Goal: Information Seeking & Learning: Learn about a topic

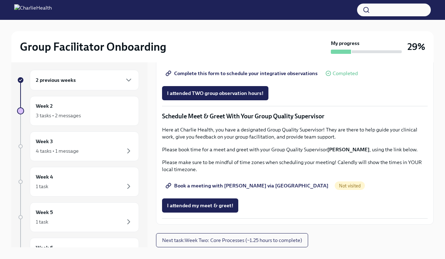
scroll to position [646, 0]
click at [223, 205] on span "I attended my meet & greet!" at bounding box center [200, 205] width 66 height 7
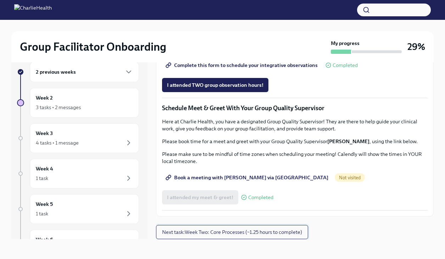
click at [218, 232] on span "Next task : Week Two: Core Processes (~1.25 hours to complete)" at bounding box center [232, 232] width 140 height 7
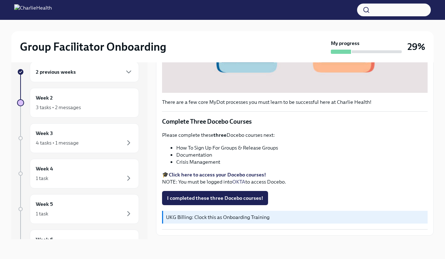
scroll to position [229, 0]
click at [244, 174] on strong "Click here to access your Docebo courses!" at bounding box center [217, 174] width 97 height 6
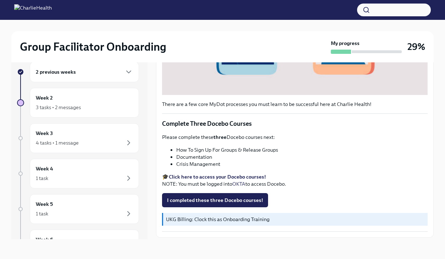
scroll to position [227, 0]
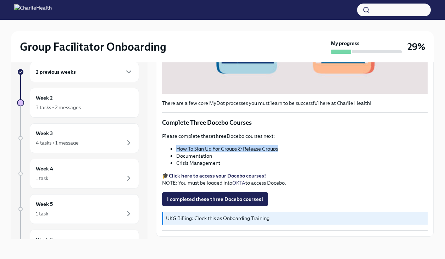
drag, startPoint x: 284, startPoint y: 147, endPoint x: 176, endPoint y: 148, distance: 108.1
click at [176, 148] on li "How To Sign Up For Groups & Release Groups" at bounding box center [301, 148] width 251 height 7
copy li "How To Sign Up For Groups & Release Groups"
click at [194, 153] on li "Documentation" at bounding box center [301, 155] width 251 height 7
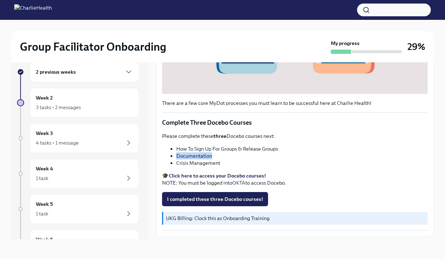
copy li "Documentation"
click at [206, 162] on li "Crisis Management" at bounding box center [301, 162] width 251 height 7
copy div "Crisis Management"
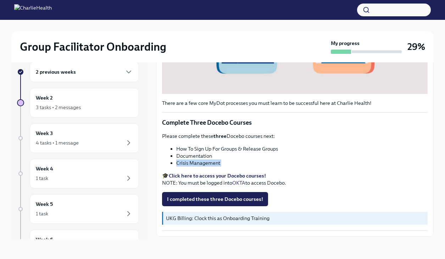
scroll to position [247, 0]
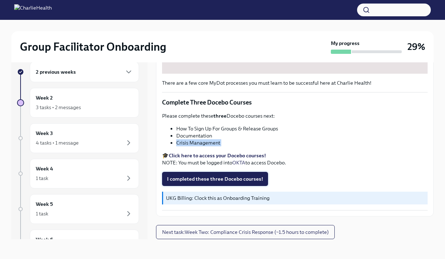
click at [191, 177] on span "I completed these three Docebo courses!" at bounding box center [215, 178] width 96 height 7
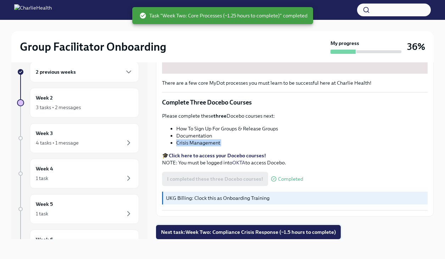
click at [235, 230] on span "Next task : Week Two: Compliance Crisis Response (~1.5 hours to complete)" at bounding box center [248, 232] width 175 height 7
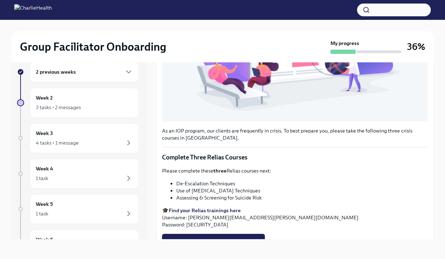
scroll to position [182, 0]
drag, startPoint x: 175, startPoint y: 182, endPoint x: 239, endPoint y: 184, distance: 64.2
click at [239, 184] on ul "De-Escalation Techniques Use of [MEDICAL_DATA] Techniques Assessing & Screening…" at bounding box center [294, 190] width 265 height 21
copy li "De-Escalation Techniques"
drag, startPoint x: 187, startPoint y: 218, endPoint x: 268, endPoint y: 220, distance: 80.1
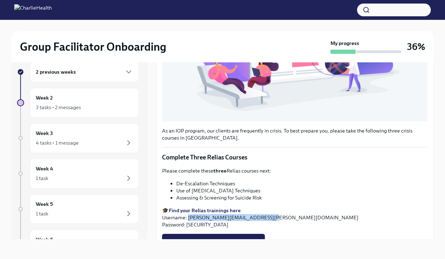
click at [268, 220] on p "🎓 Find your Relias trainings here Username: [PERSON_NAME][EMAIL_ADDRESS][PERSON…" at bounding box center [294, 217] width 265 height 21
copy p "[PERSON_NAME][EMAIL_ADDRESS][PERSON_NAME][DOMAIN_NAME]"
click at [193, 227] on p "🎓 Find your Relias trainings here Username: [PERSON_NAME][EMAIL_ADDRESS][PERSON…" at bounding box center [294, 217] width 265 height 21
copy p "ch1234"
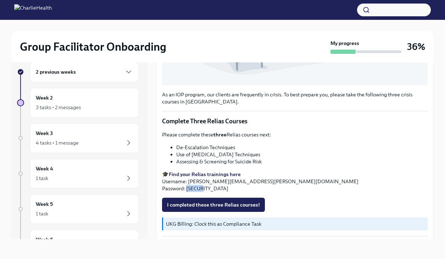
scroll to position [218, 0]
click at [221, 172] on strong "Find your Relias trainings here" at bounding box center [205, 174] width 72 height 6
click at [189, 181] on p "🎓 Find your Relias trainings here Username: [PERSON_NAME][EMAIL_ADDRESS][PERSON…" at bounding box center [294, 180] width 265 height 21
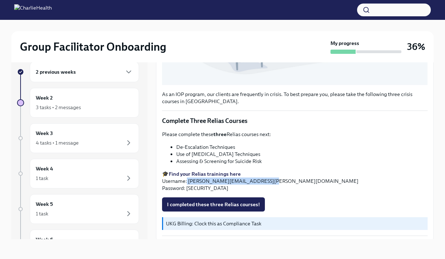
drag, startPoint x: 187, startPoint y: 180, endPoint x: 268, endPoint y: 182, distance: 80.8
click at [268, 182] on p "🎓 Find your Relias trainings here Username: [PERSON_NAME][EMAIL_ADDRESS][PERSON…" at bounding box center [294, 180] width 265 height 21
copy p "[PERSON_NAME][EMAIL_ADDRESS][PERSON_NAME][DOMAIN_NAME]"
drag, startPoint x: 204, startPoint y: 188, endPoint x: 187, endPoint y: 188, distance: 17.4
click at [187, 188] on p "🎓 Find your Relias trainings here Username: [PERSON_NAME][EMAIL_ADDRESS][PERSON…" at bounding box center [294, 180] width 265 height 21
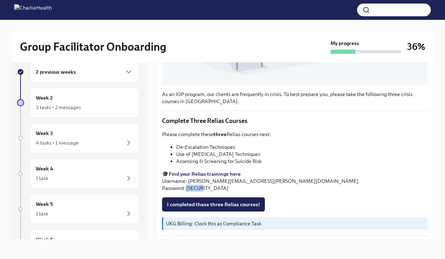
copy p "ch1234"
click at [225, 173] on strong "Find your Relias trainings here" at bounding box center [205, 174] width 72 height 6
click at [215, 147] on li "De-Escalation Techniques" at bounding box center [301, 147] width 251 height 7
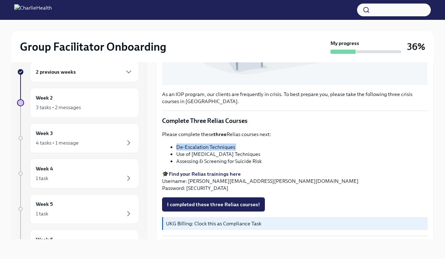
copy ul "De-Escalation Techniques"
drag, startPoint x: 259, startPoint y: 154, endPoint x: 173, endPoint y: 155, distance: 86.1
click at [173, 155] on ul "De-Escalation Techniques Use of [MEDICAL_DATA] Techniques Assessing & Screening…" at bounding box center [294, 154] width 265 height 21
copy li "Use of [MEDICAL_DATA] Techniques"
drag, startPoint x: 265, startPoint y: 164, endPoint x: 176, endPoint y: 159, distance: 89.4
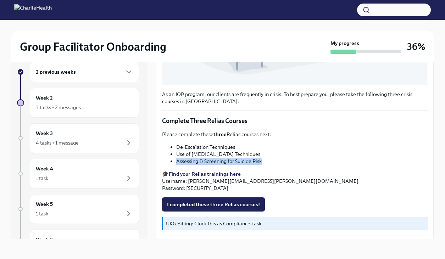
click at [176, 159] on li "Assessing & Screening for Suicide Risk" at bounding box center [301, 161] width 251 height 7
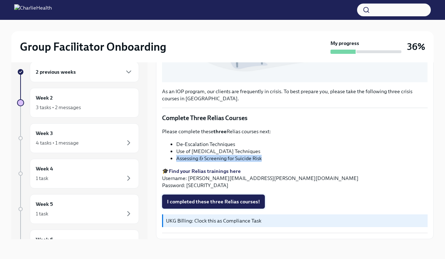
click at [226, 204] on span "I completed these three Relias courses!" at bounding box center [213, 201] width 93 height 7
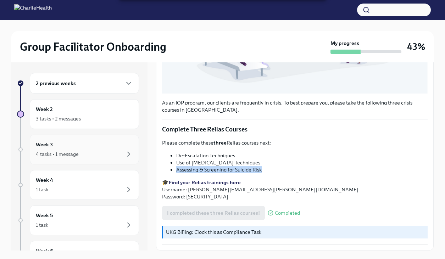
scroll to position [0, 0]
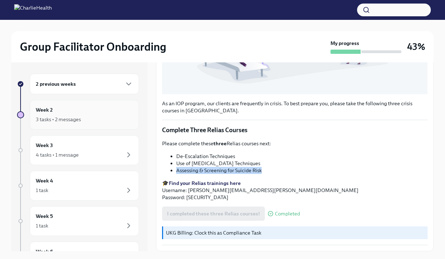
click at [117, 116] on div "3 tasks • 2 messages" at bounding box center [84, 119] width 97 height 9
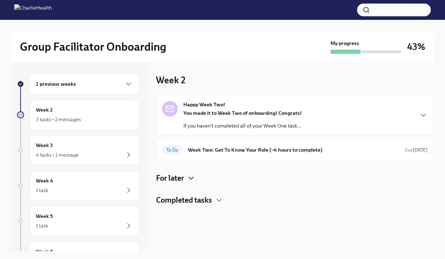
click at [192, 178] on icon "button" at bounding box center [191, 178] width 4 height 2
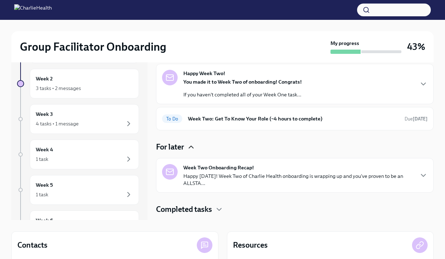
scroll to position [41, 0]
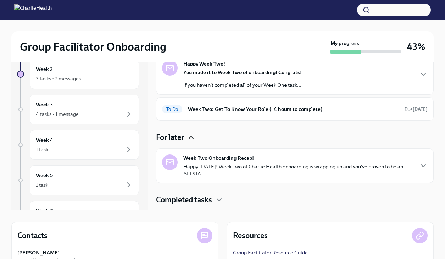
click at [195, 175] on p "Happy [DATE]! Week Two of Charlie Health onboarding is wrapping up and you've p…" at bounding box center [298, 170] width 230 height 14
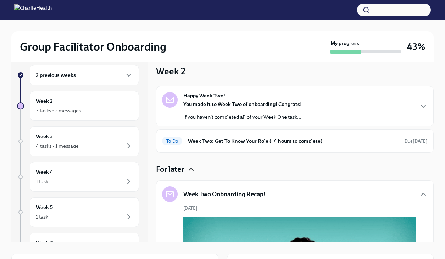
scroll to position [2, 0]
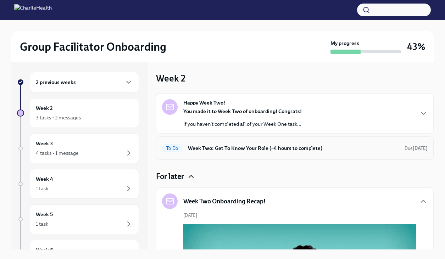
click at [218, 151] on h6 "Week Two: Get To Know Your Role (~4 hours to complete)" at bounding box center [293, 148] width 211 height 8
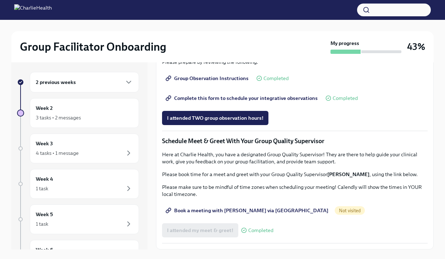
scroll to position [12, 0]
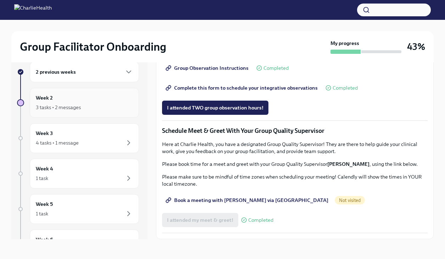
click at [94, 102] on div "Week 2 3 tasks • 2 messages" at bounding box center [84, 103] width 97 height 18
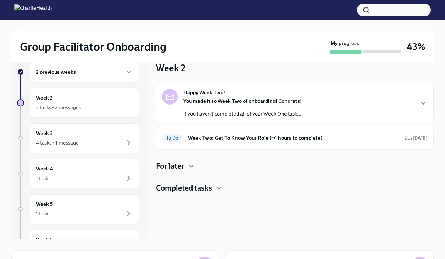
click at [181, 168] on h4 "For later" at bounding box center [170, 166] width 28 height 11
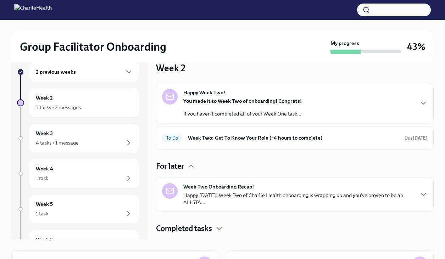
click at [201, 196] on p "Happy [DATE]! Week Two of Charlie Health onboarding is wrapping up and you've p…" at bounding box center [298, 199] width 230 height 14
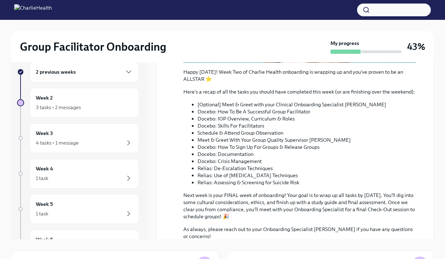
scroll to position [311, 0]
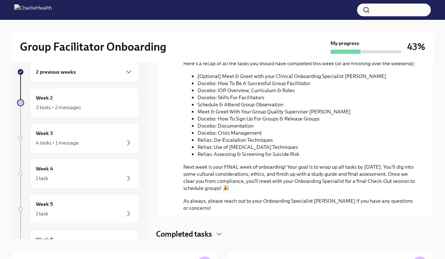
click at [201, 236] on h4 "Completed tasks" at bounding box center [184, 234] width 56 height 11
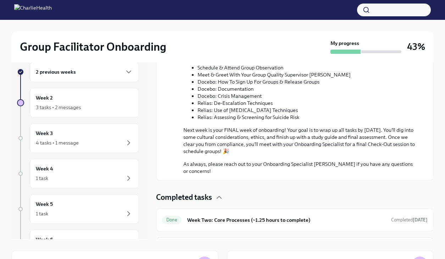
scroll to position [369, 0]
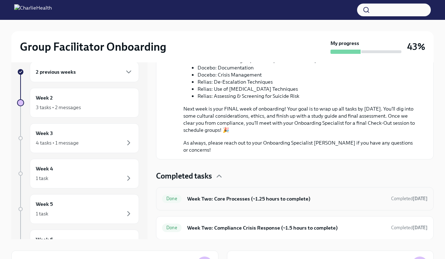
click at [222, 201] on h6 "Week Two: Core Processes (~1.25 hours to complete)" at bounding box center [286, 199] width 198 height 8
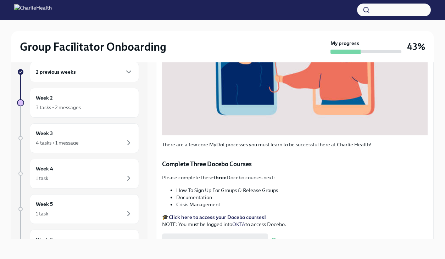
scroll to position [225, 0]
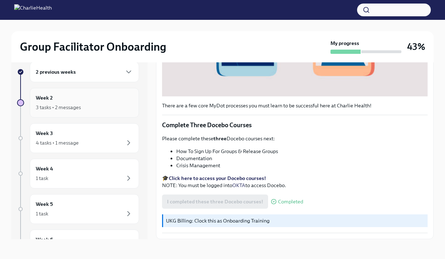
click at [79, 100] on div "Week 2 3 tasks • 2 messages" at bounding box center [84, 103] width 97 height 18
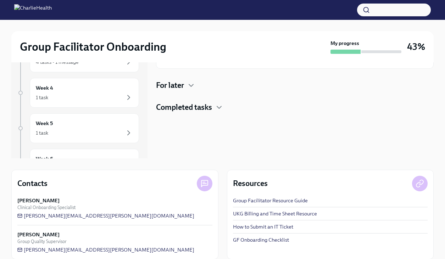
scroll to position [99, 0]
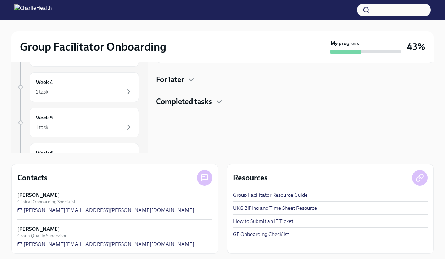
click at [192, 100] on h4 "Completed tasks" at bounding box center [184, 101] width 56 height 11
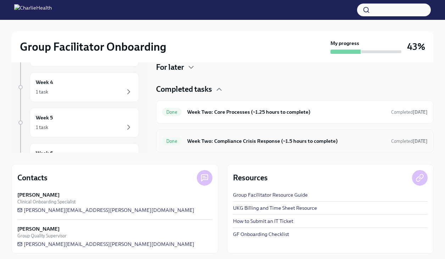
click at [207, 143] on h6 "Week Two: Compliance Crisis Response (~1.5 hours to complete)" at bounding box center [286, 141] width 198 height 8
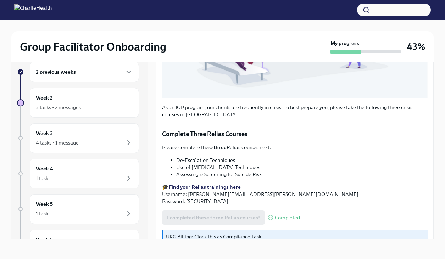
scroll to position [221, 0]
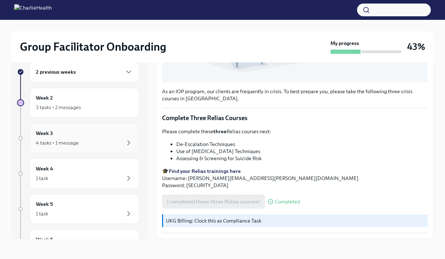
click at [94, 144] on div "4 tasks • 1 message" at bounding box center [84, 143] width 97 height 9
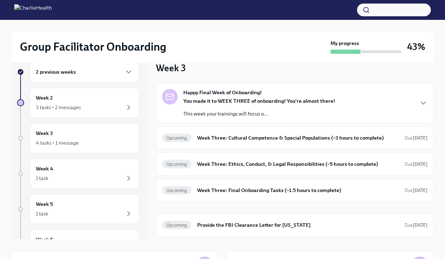
click at [235, 109] on div "You made it to WEEK THREE of onboarding! You're almost there! This week your tr…" at bounding box center [259, 107] width 152 height 20
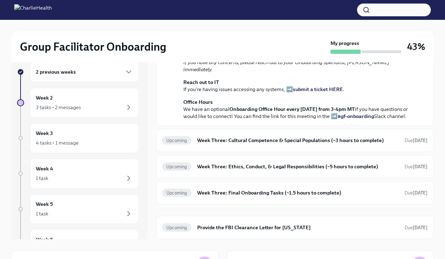
scroll to position [214, 0]
click at [243, 144] on h6 "Week Three: Cultural Competence & Special Populations (~3 hours to complete)" at bounding box center [298, 140] width 202 height 8
